Goal: Task Accomplishment & Management: Use online tool/utility

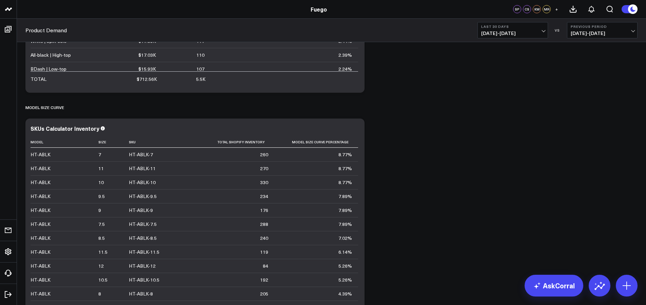
scroll to position [2158, 0]
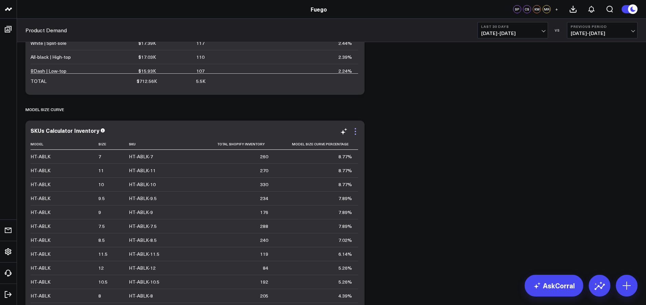
click at [357, 127] on icon at bounding box center [355, 131] width 8 height 8
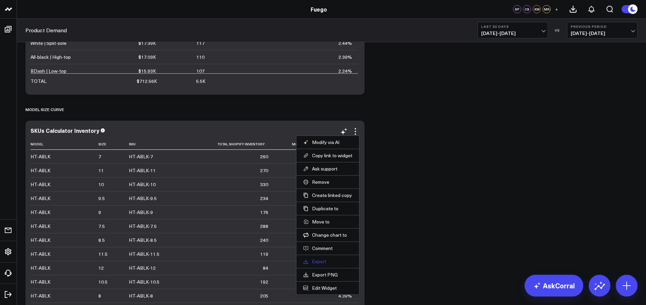
click at [326, 258] on link "Export" at bounding box center [327, 261] width 49 height 6
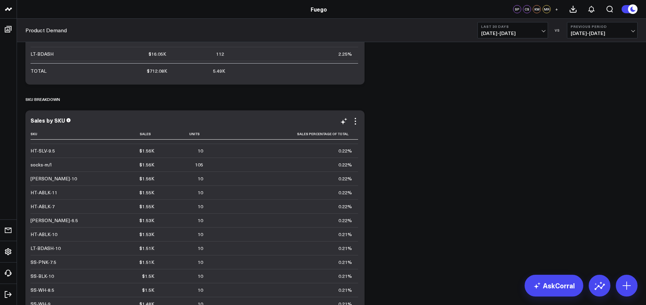
scroll to position [1861, 0]
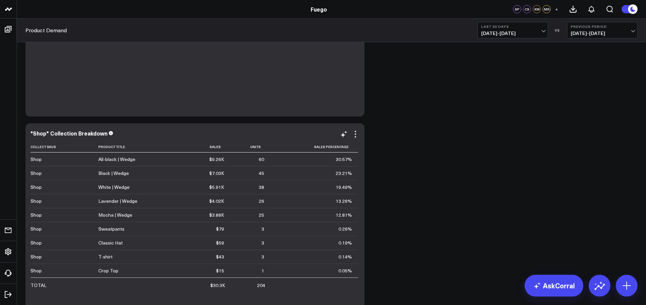
scroll to position [224, 0]
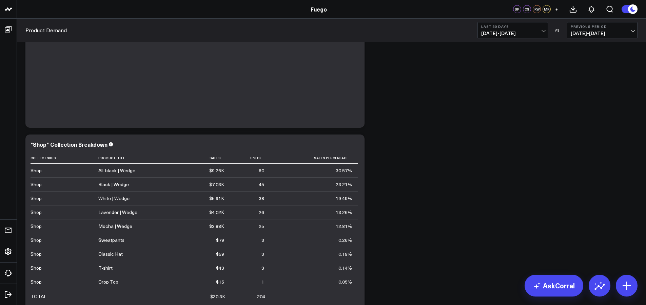
scroll to position [98, 0]
